Goal: Check status: Check status

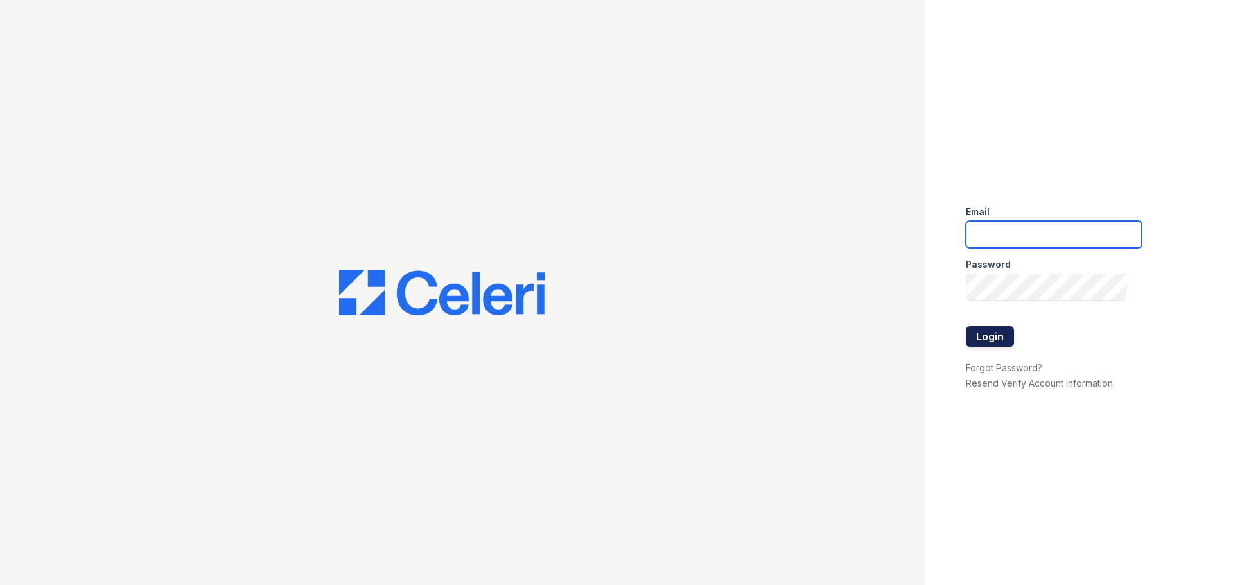
type input "esperanzakh.leasing@sgpropertymgmt.com"
click at [999, 333] on button "Login" at bounding box center [990, 336] width 48 height 21
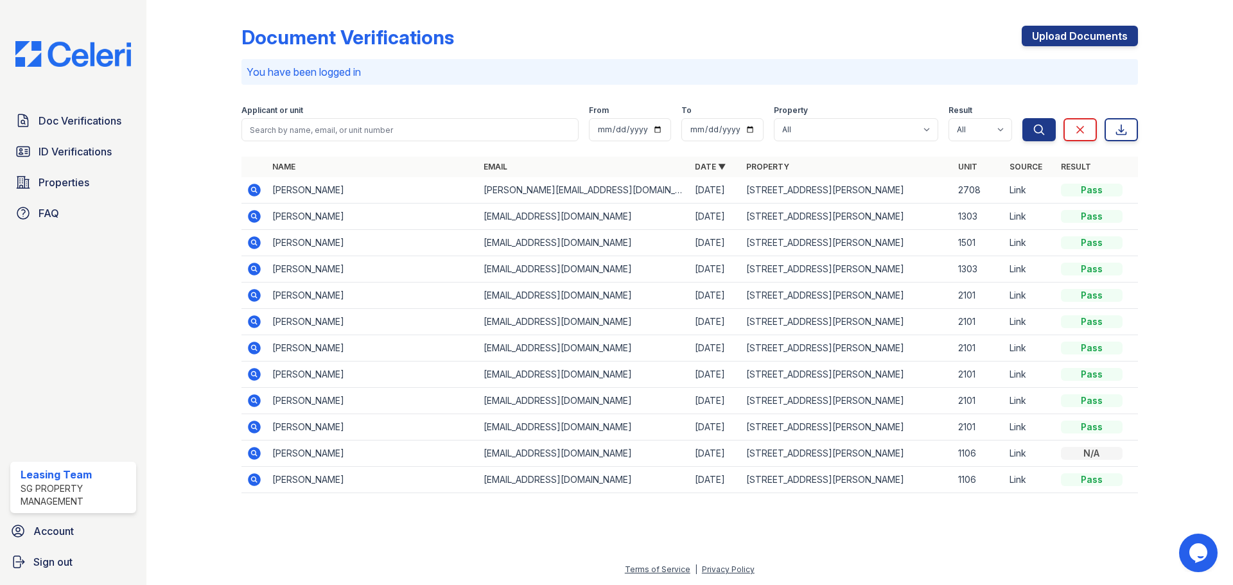
click at [258, 194] on icon at bounding box center [254, 190] width 13 height 13
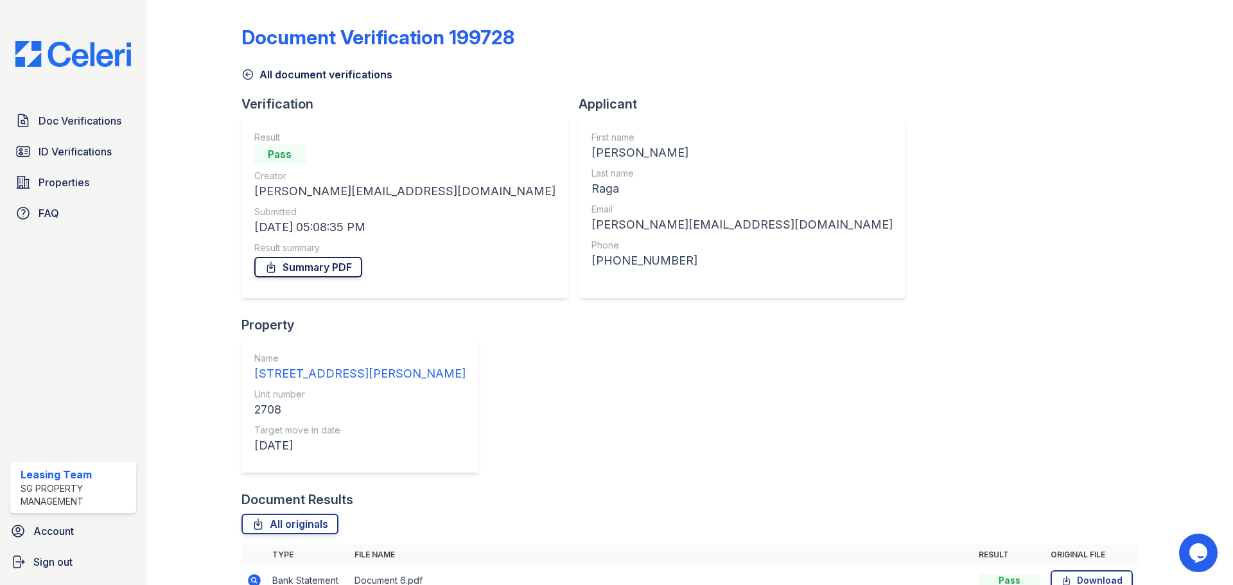
click at [314, 268] on link "Summary PDF" at bounding box center [308, 267] width 108 height 21
click at [92, 159] on span "ID Verifications" at bounding box center [75, 151] width 73 height 15
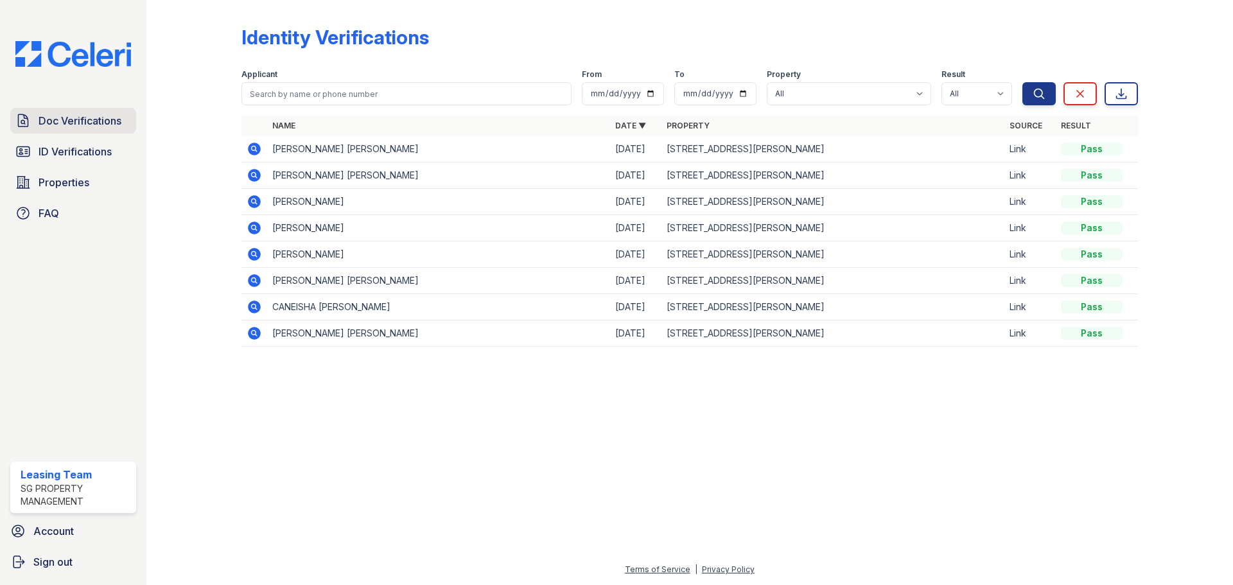
click at [91, 121] on span "Doc Verifications" at bounding box center [80, 120] width 83 height 15
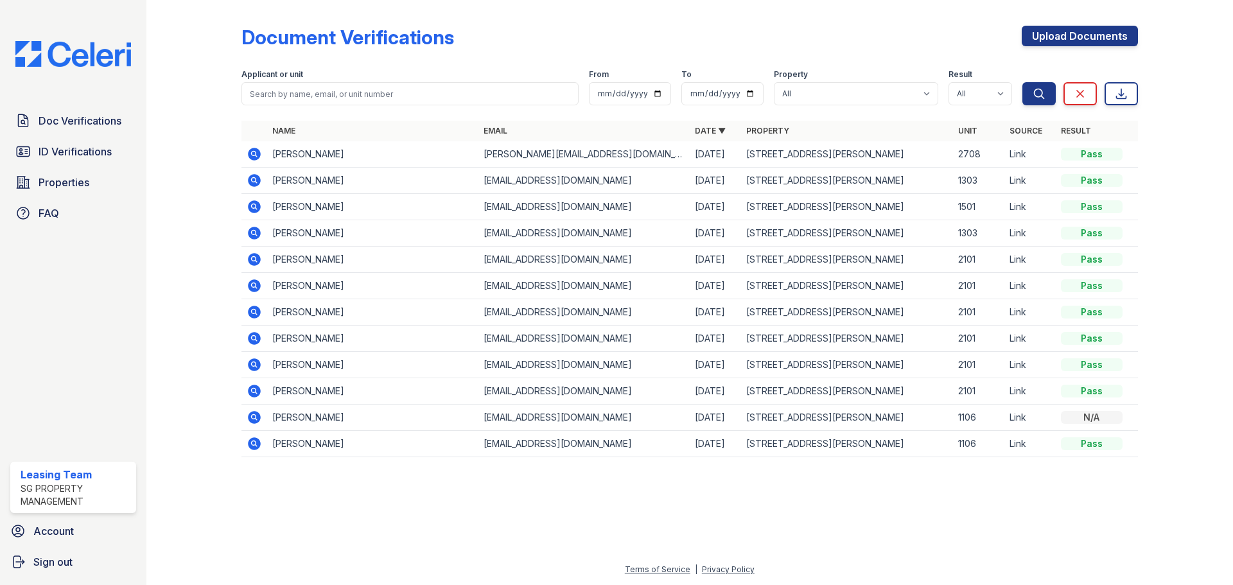
click at [336, 156] on td "[PERSON_NAME]" at bounding box center [372, 154] width 211 height 26
drag, startPoint x: 251, startPoint y: 157, endPoint x: 284, endPoint y: 177, distance: 38.3
click at [252, 157] on icon at bounding box center [254, 154] width 13 height 13
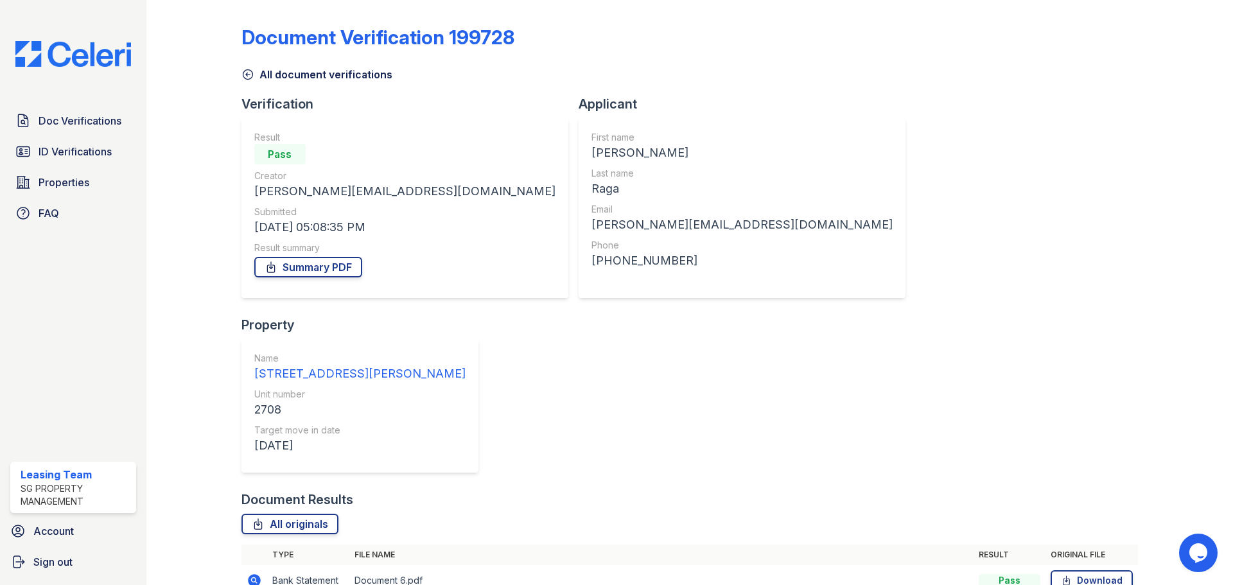
click at [249, 574] on icon at bounding box center [254, 580] width 13 height 13
drag, startPoint x: 254, startPoint y: 439, endPoint x: 277, endPoint y: 439, distance: 22.5
drag, startPoint x: 252, startPoint y: 459, endPoint x: 251, endPoint y: 469, distance: 10.3
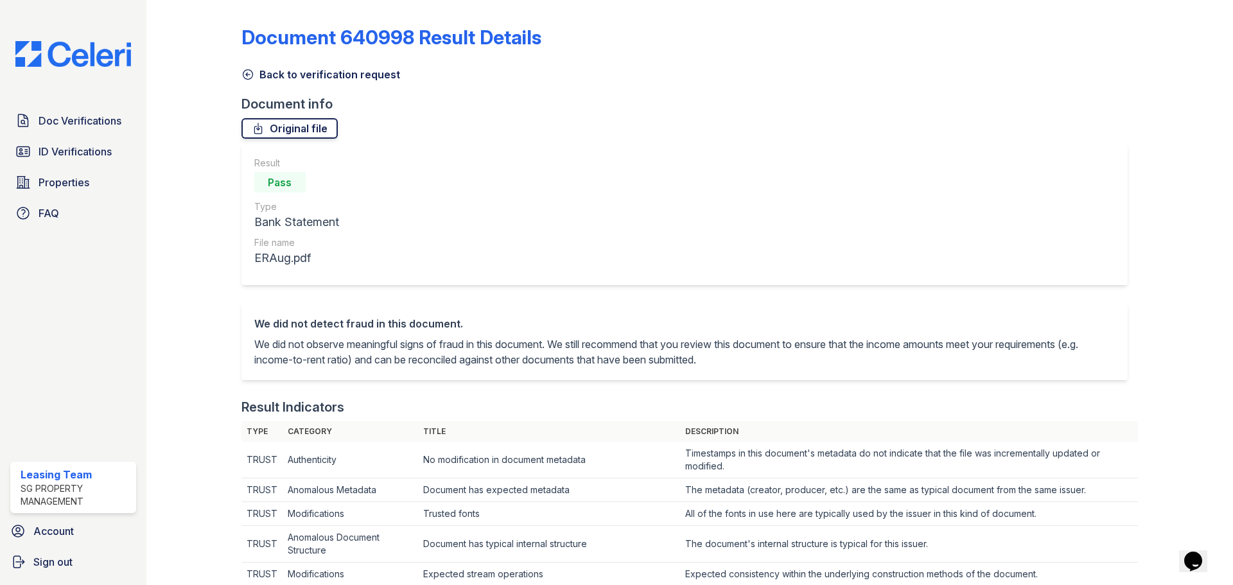
click at [308, 129] on link "Original file" at bounding box center [289, 128] width 96 height 21
click at [76, 155] on span "ID Verifications" at bounding box center [75, 151] width 73 height 15
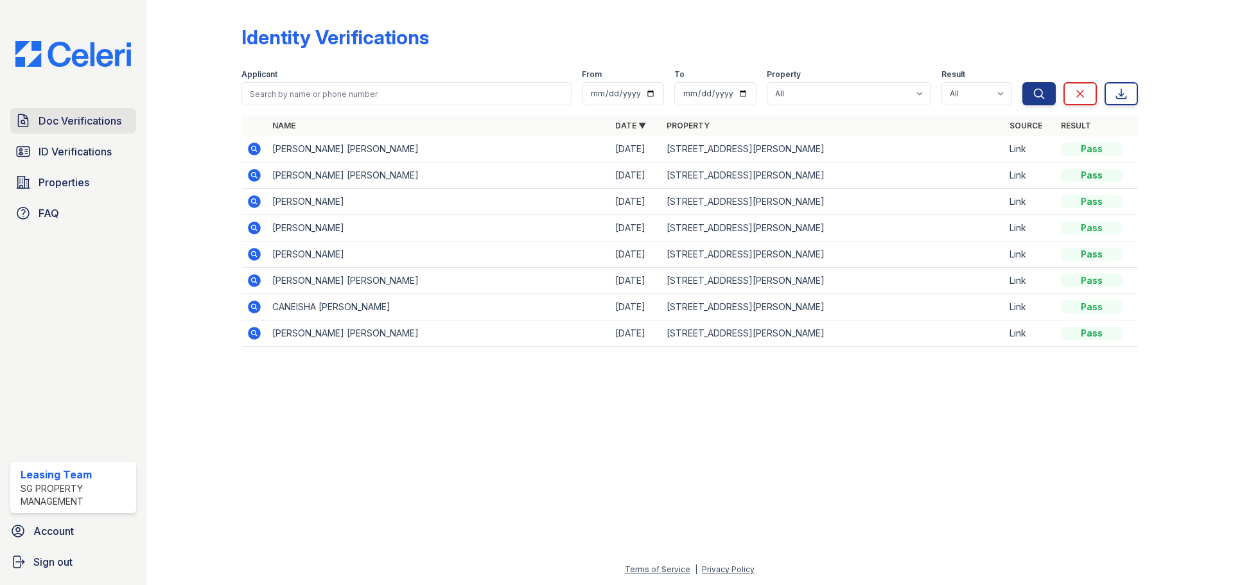
click at [79, 112] on link "Doc Verifications" at bounding box center [73, 121] width 126 height 26
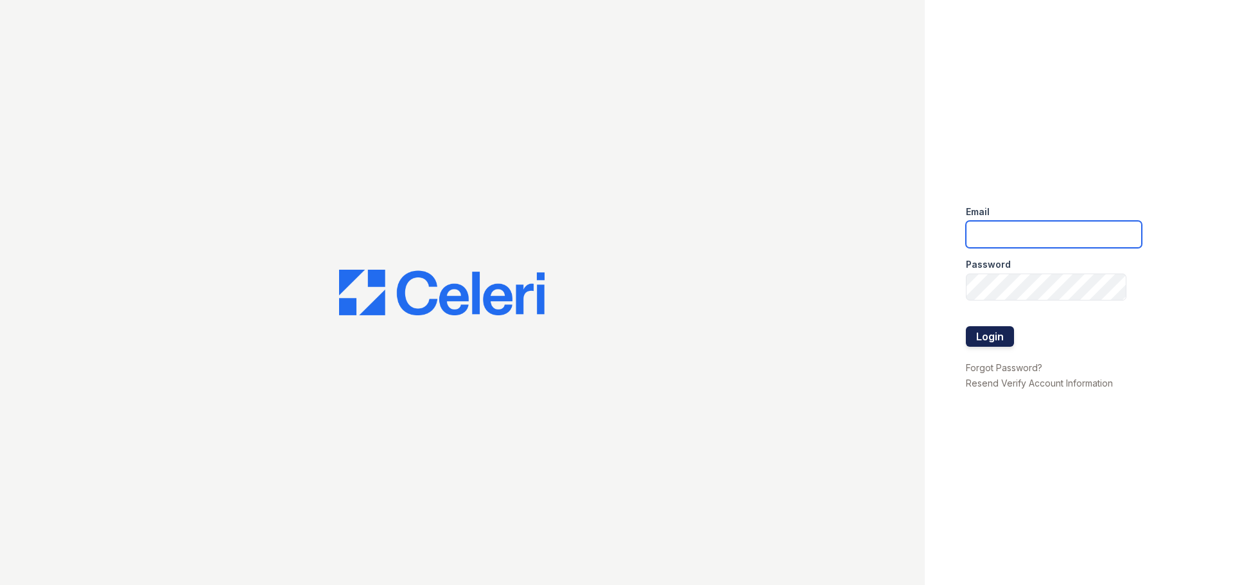
type input "[EMAIL_ADDRESS][DOMAIN_NAME]"
click at [990, 333] on button "Login" at bounding box center [990, 336] width 48 height 21
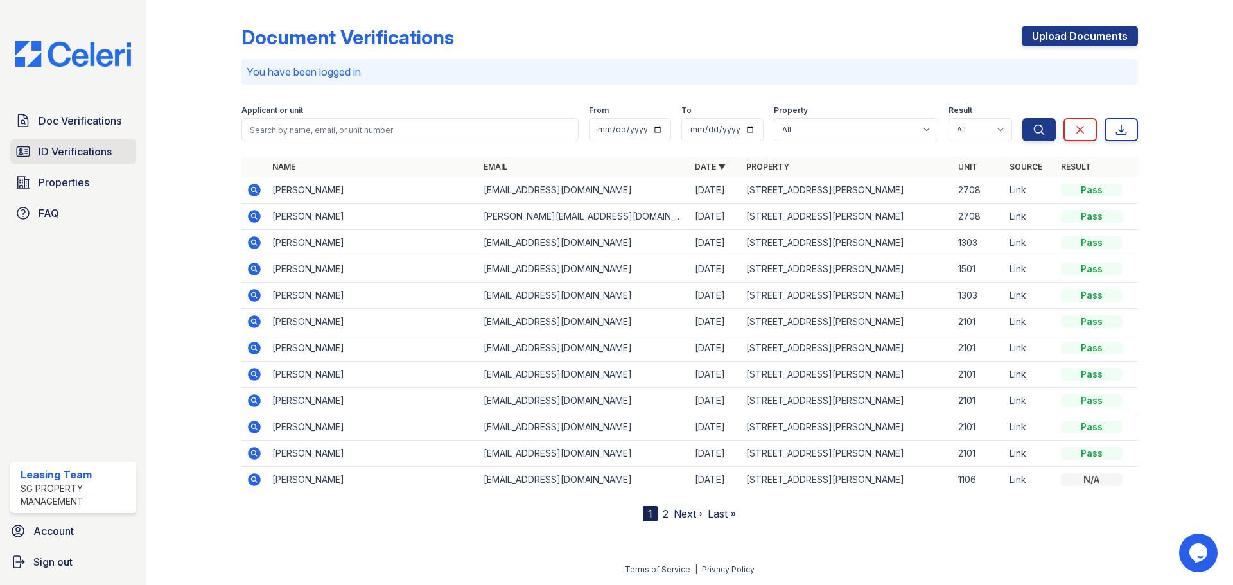
click at [77, 150] on span "ID Verifications" at bounding box center [75, 151] width 73 height 15
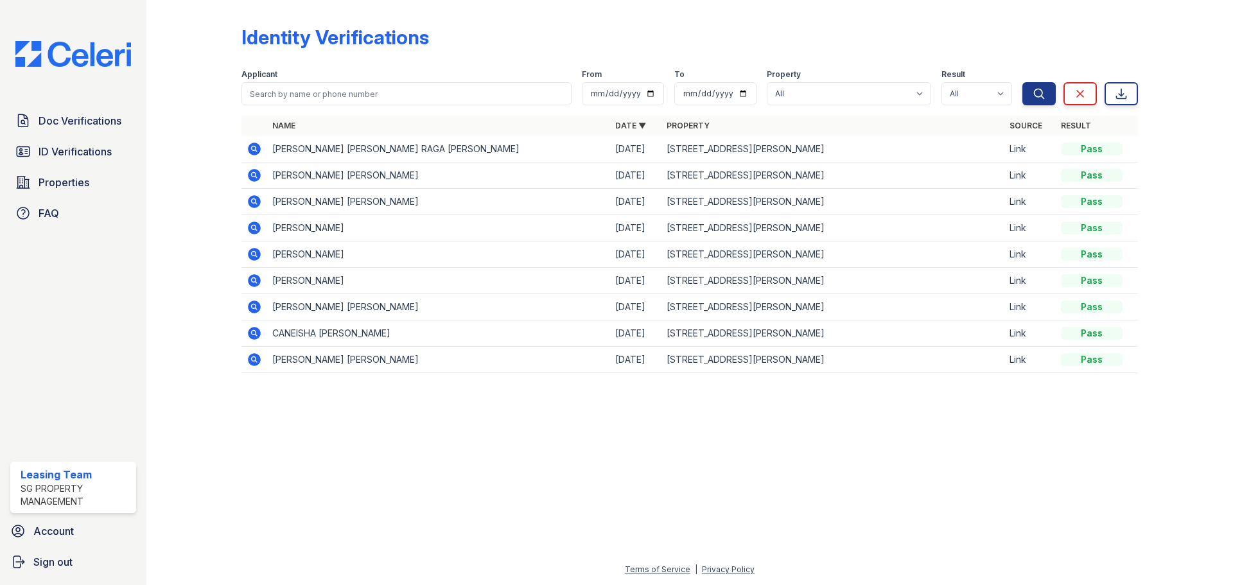
click at [259, 150] on icon at bounding box center [254, 149] width 13 height 13
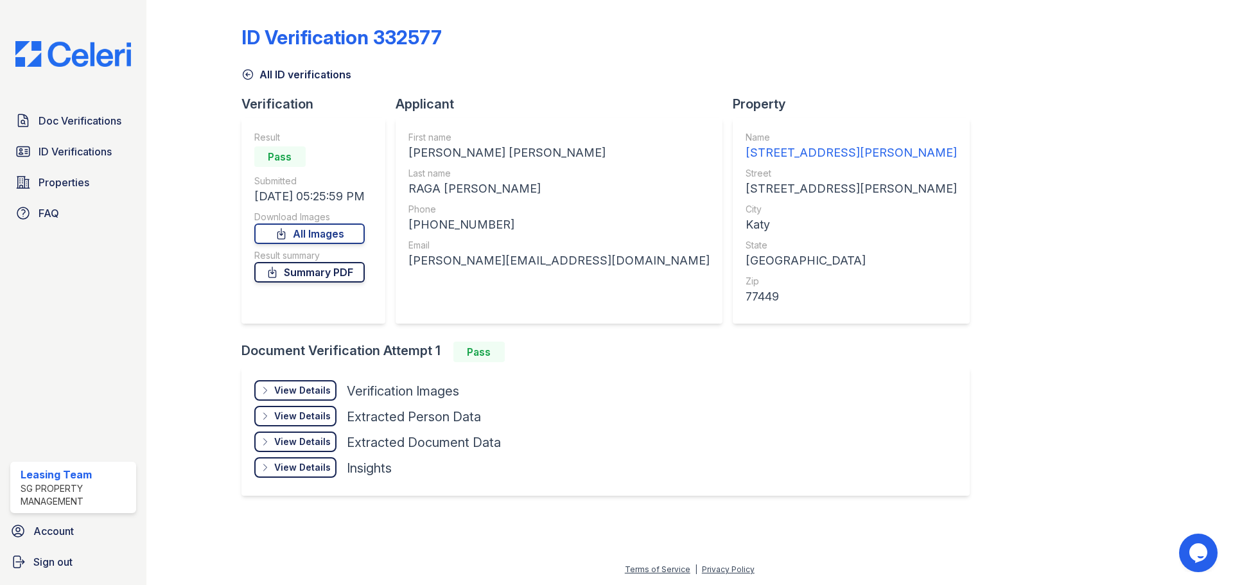
click at [304, 272] on link "Summary PDF" at bounding box center [309, 272] width 110 height 21
click at [74, 126] on span "Doc Verifications" at bounding box center [80, 120] width 83 height 15
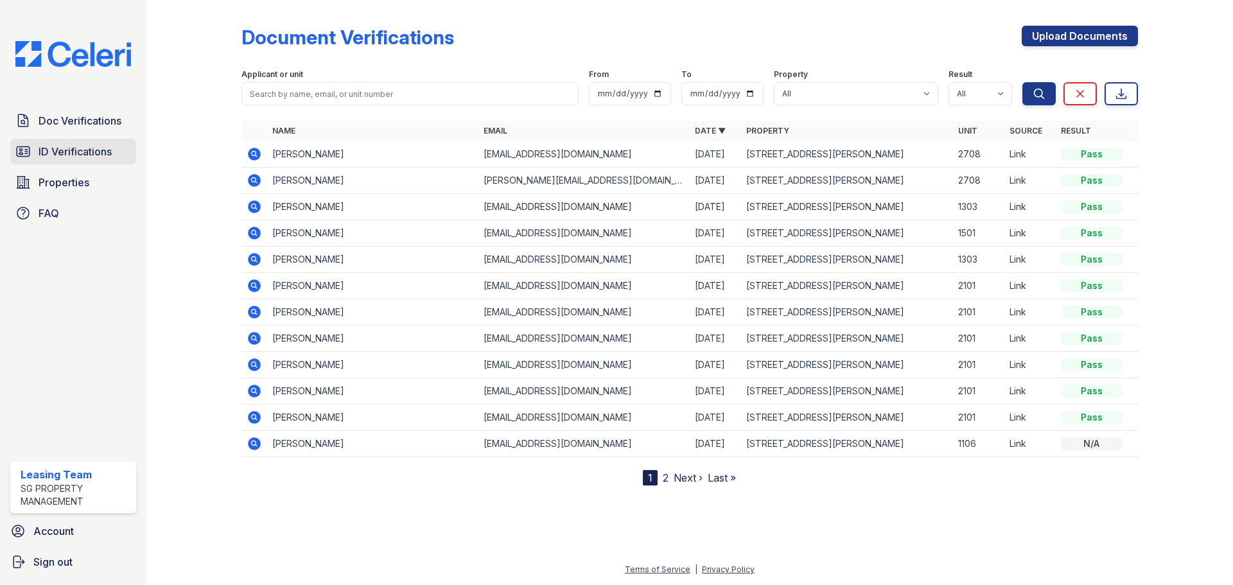
click at [86, 149] on span "ID Verifications" at bounding box center [75, 151] width 73 height 15
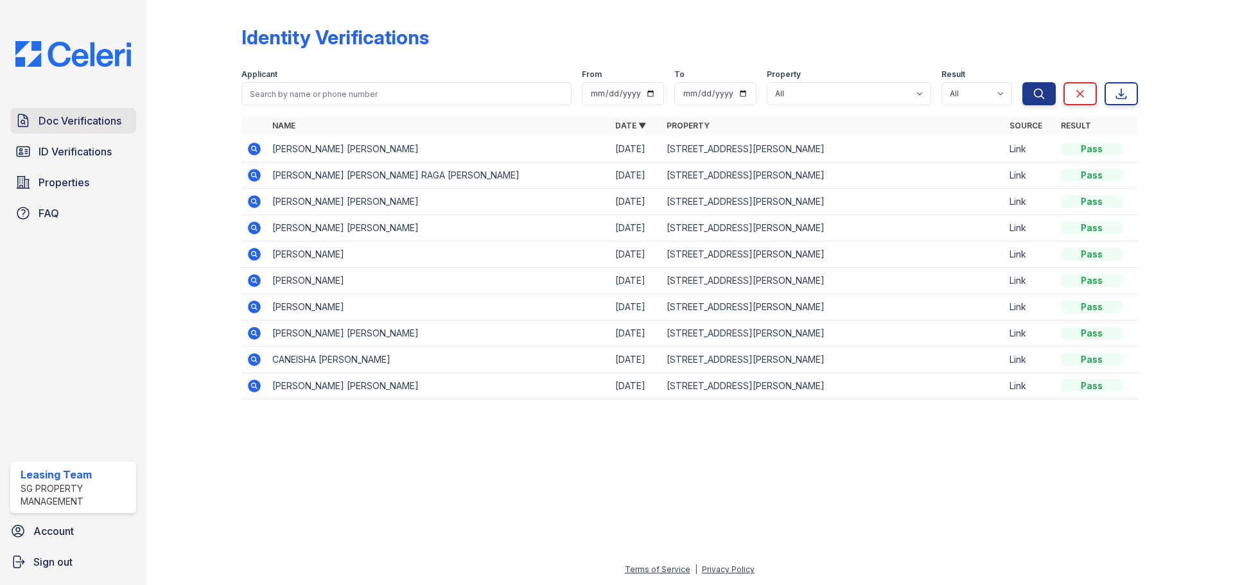
click at [94, 125] on span "Doc Verifications" at bounding box center [80, 120] width 83 height 15
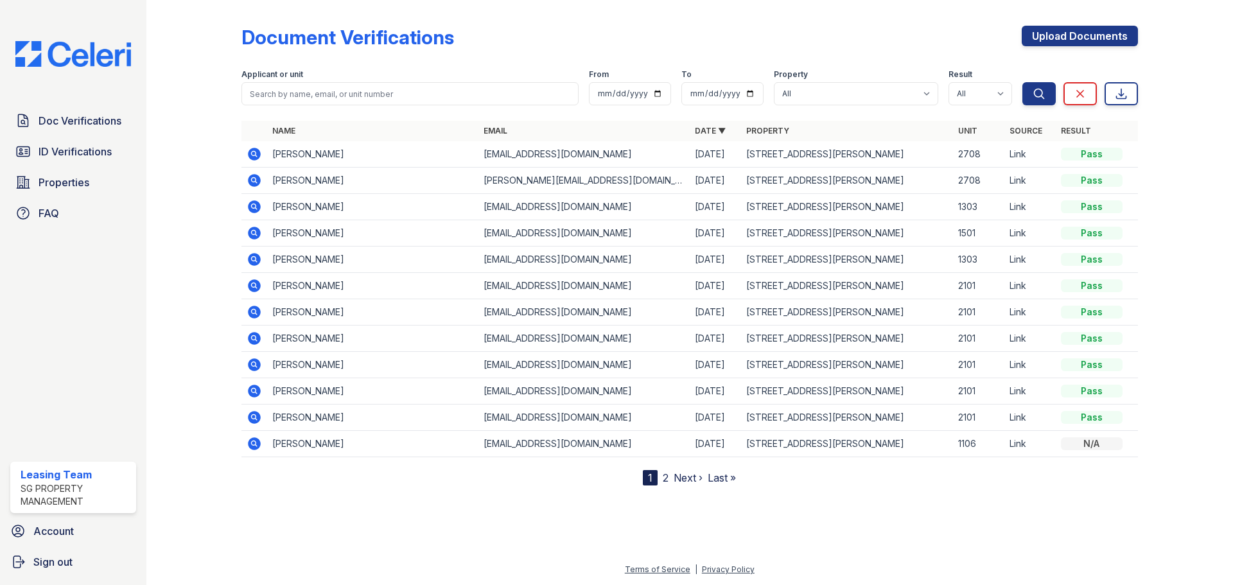
click at [256, 156] on icon at bounding box center [254, 153] width 15 height 15
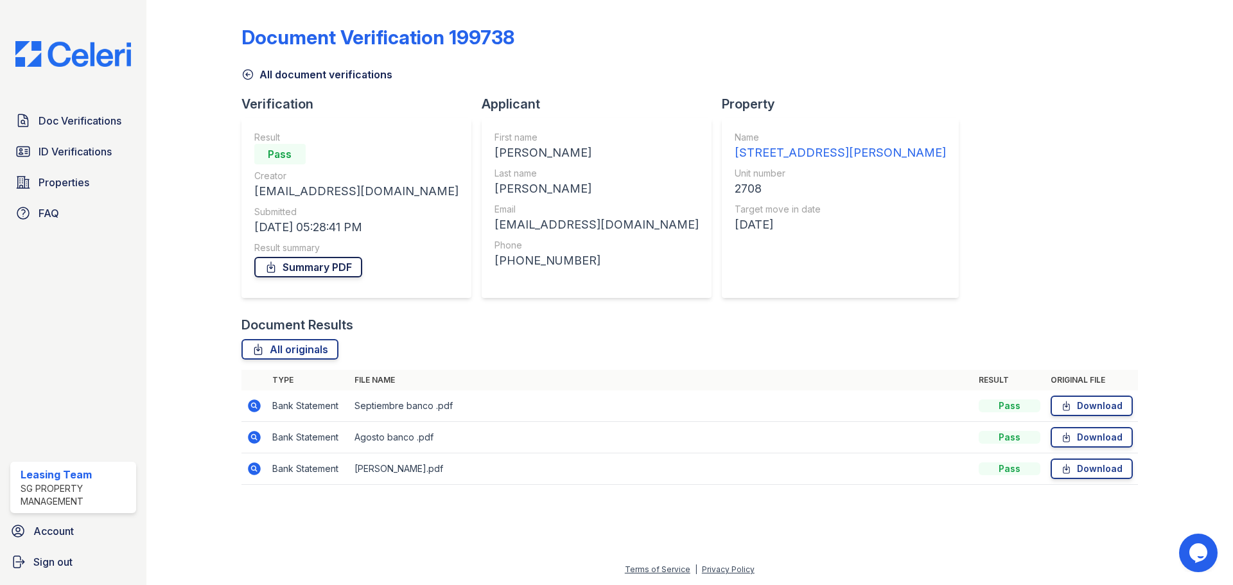
click at [317, 269] on link "Summary PDF" at bounding box center [308, 267] width 108 height 21
drag, startPoint x: 74, startPoint y: 152, endPoint x: 84, endPoint y: 153, distance: 9.7
click at [74, 153] on span "ID Verifications" at bounding box center [75, 151] width 73 height 15
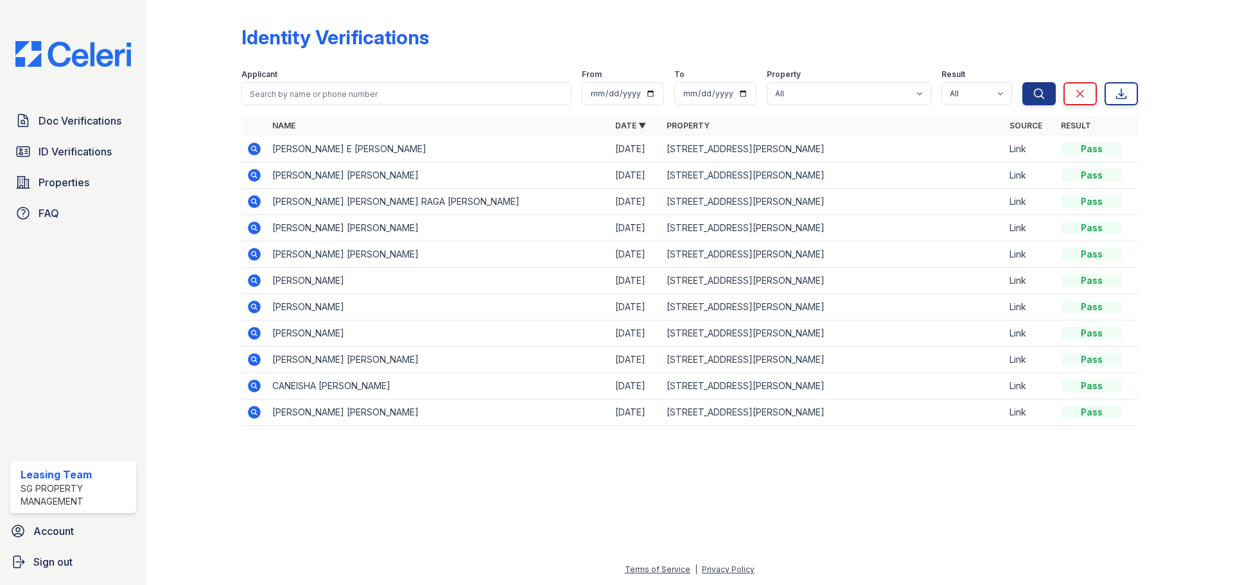
click at [251, 179] on icon at bounding box center [254, 175] width 13 height 13
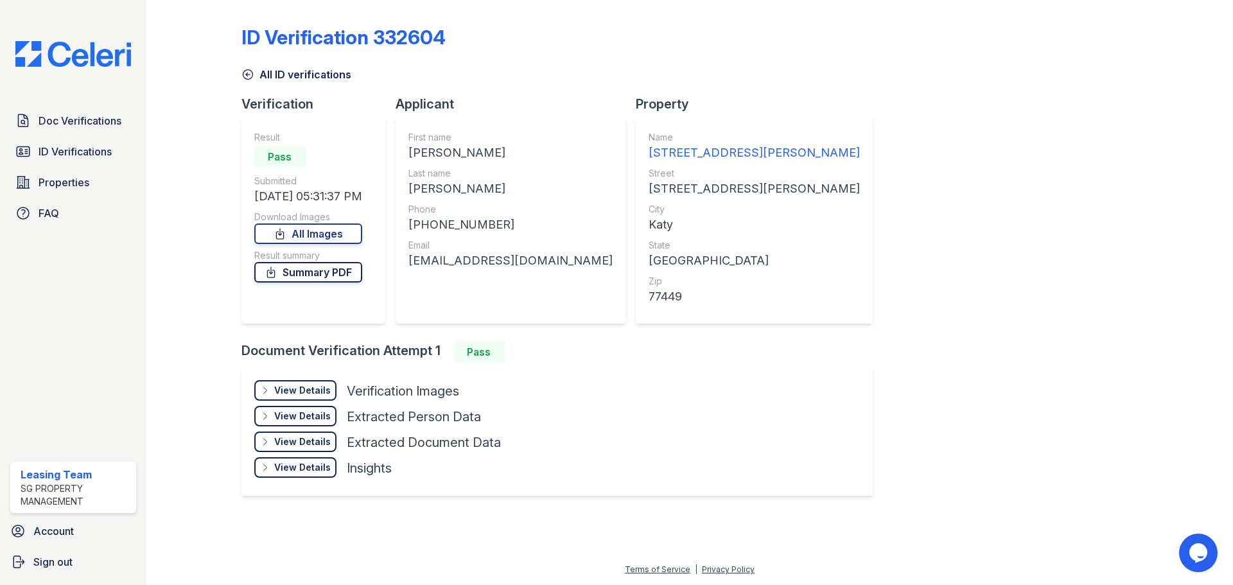
click at [319, 268] on link "Summary PDF" at bounding box center [308, 272] width 108 height 21
click at [89, 131] on link "Doc Verifications" at bounding box center [73, 121] width 126 height 26
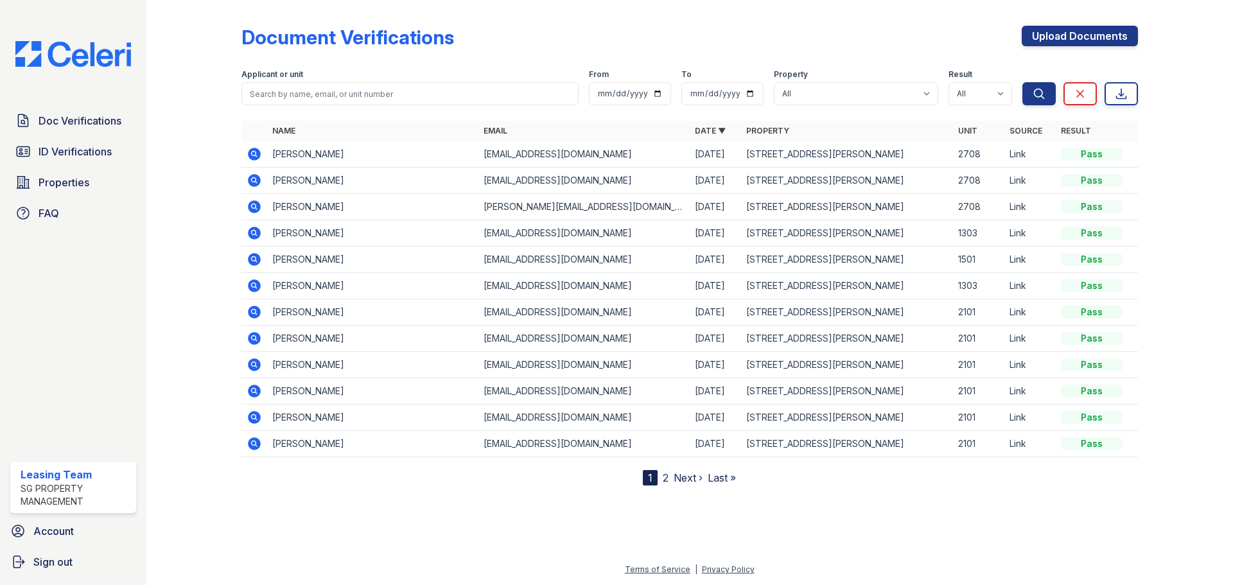
click at [254, 179] on icon at bounding box center [253, 179] width 3 height 3
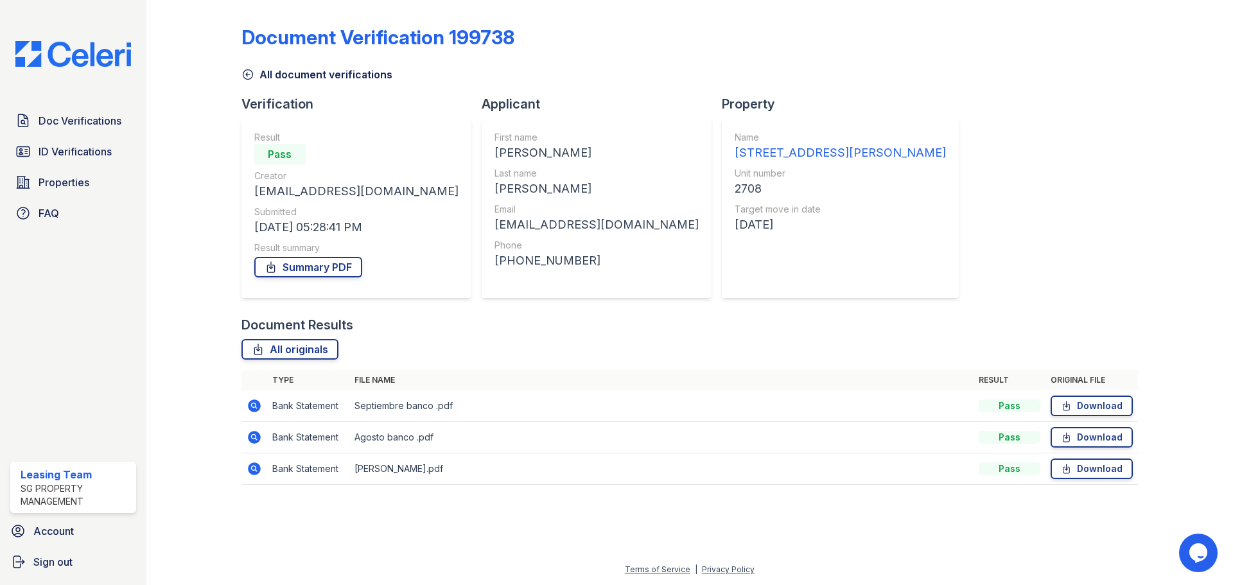
click at [311, 410] on td "Bank Statement" at bounding box center [308, 405] width 82 height 31
click at [253, 409] on icon at bounding box center [254, 405] width 13 height 13
click at [261, 440] on icon at bounding box center [254, 437] width 15 height 15
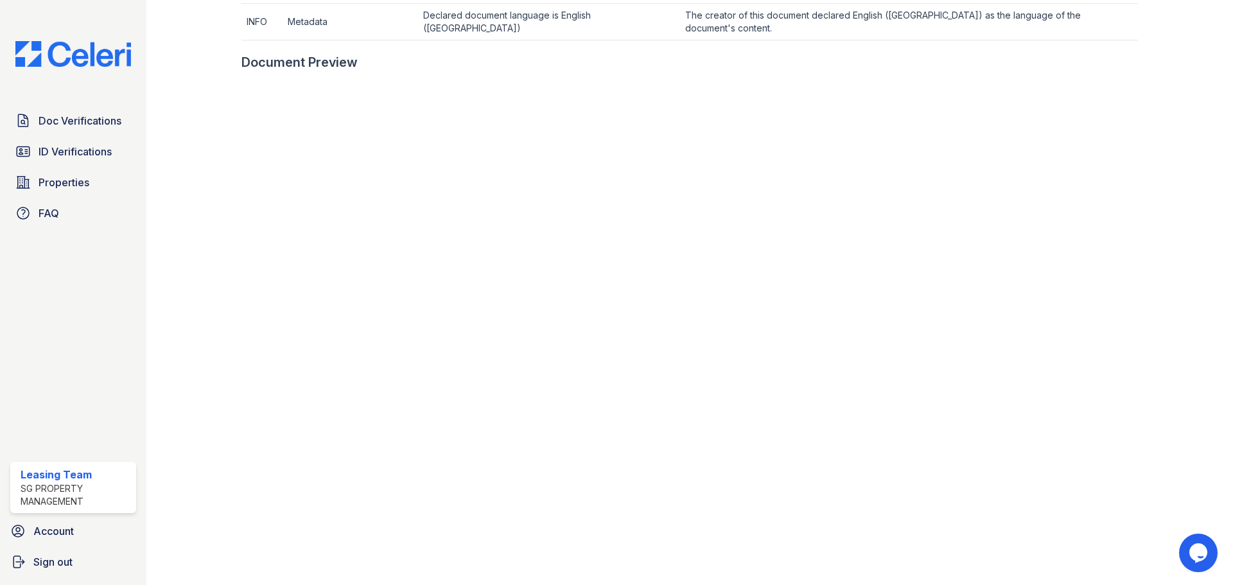
scroll to position [702, 0]
